Goal: Transaction & Acquisition: Purchase product/service

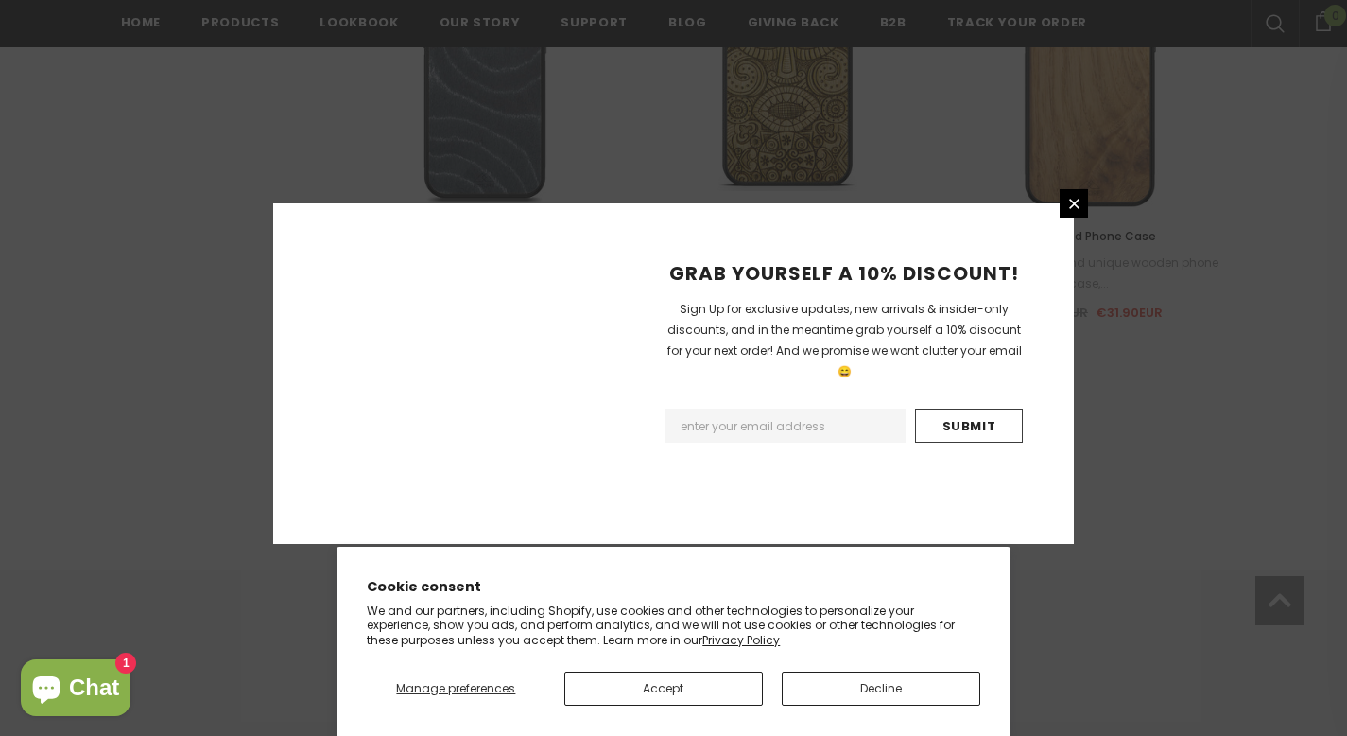
scroll to position [2253, 0]
